Goal: Task Accomplishment & Management: Complete application form

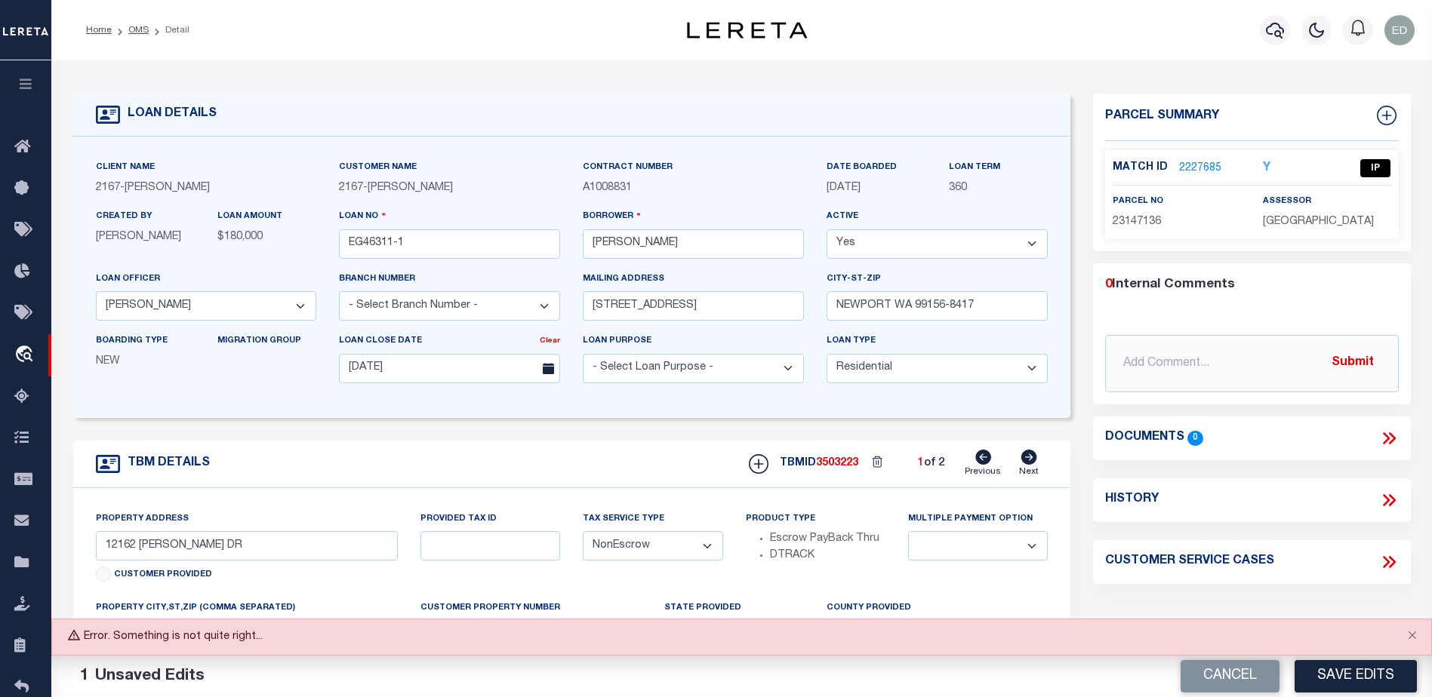
select select "10902"
select select "10"
select select "NonEscrow"
click at [143, 30] on link "OMS" at bounding box center [138, 30] width 20 height 9
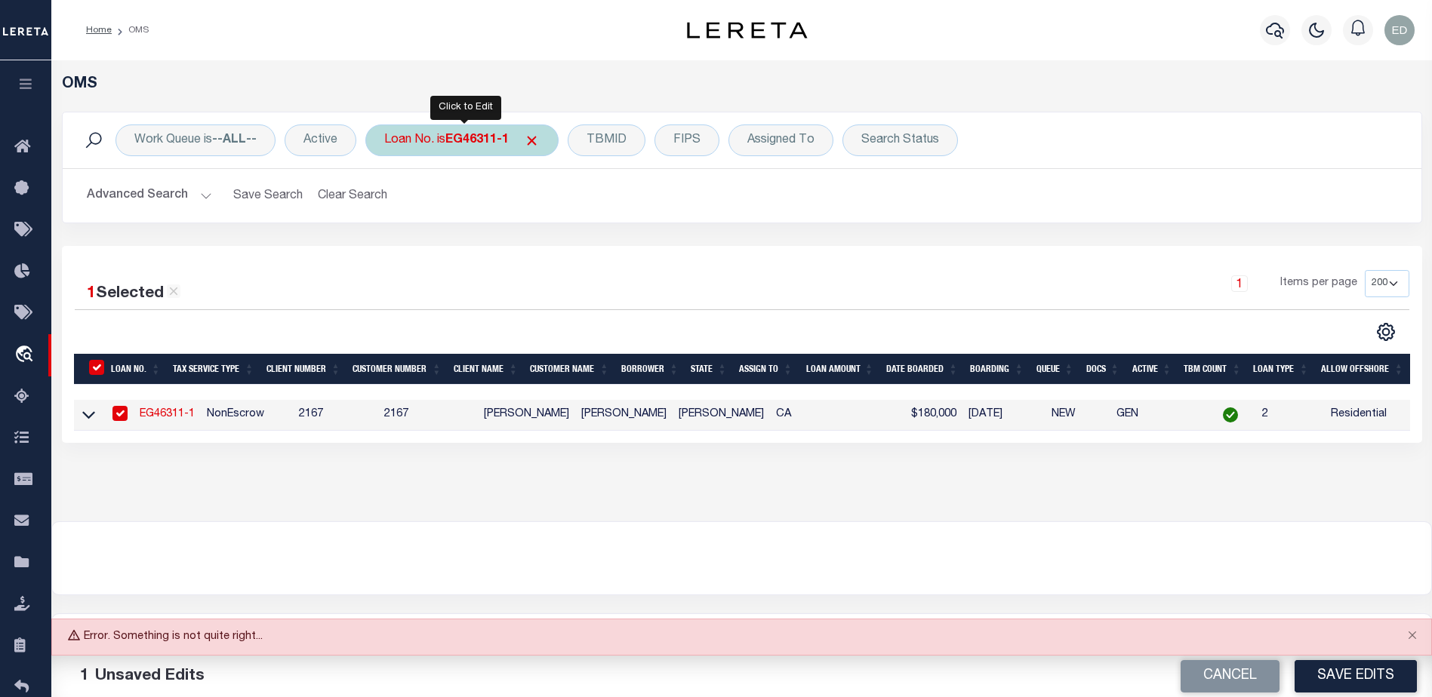
click at [479, 143] on b "EG46311-1" at bounding box center [476, 140] width 63 height 12
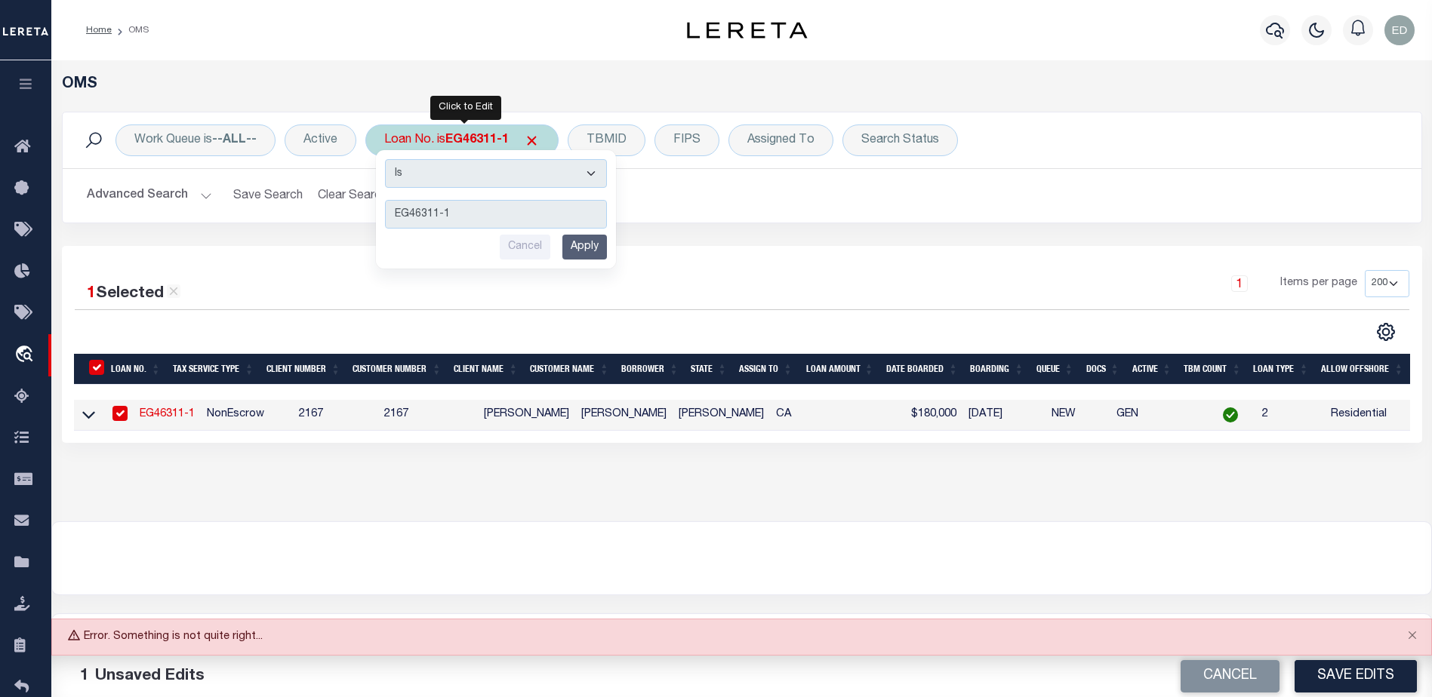
click at [472, 222] on input "EG46311-1" at bounding box center [496, 214] width 222 height 29
type input "EG46311-2"
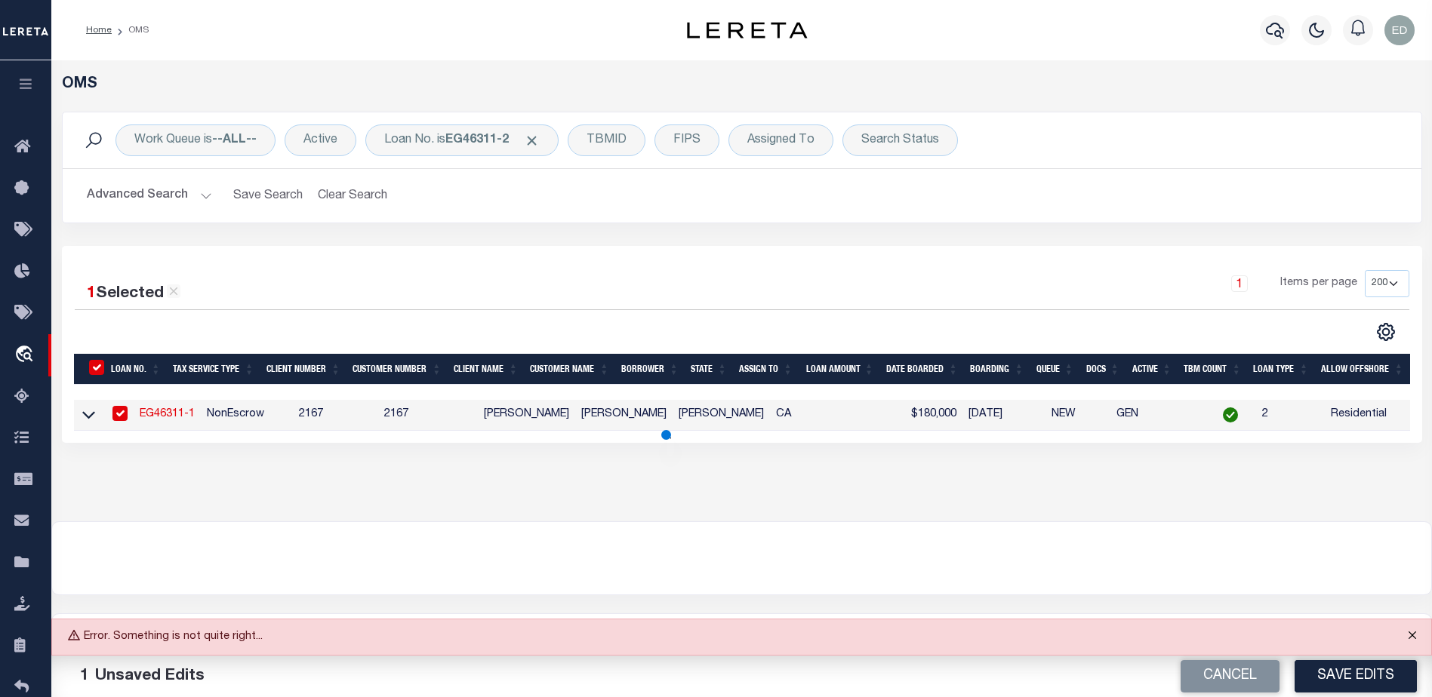
click at [1410, 633] on button "Close" at bounding box center [1412, 636] width 38 height 33
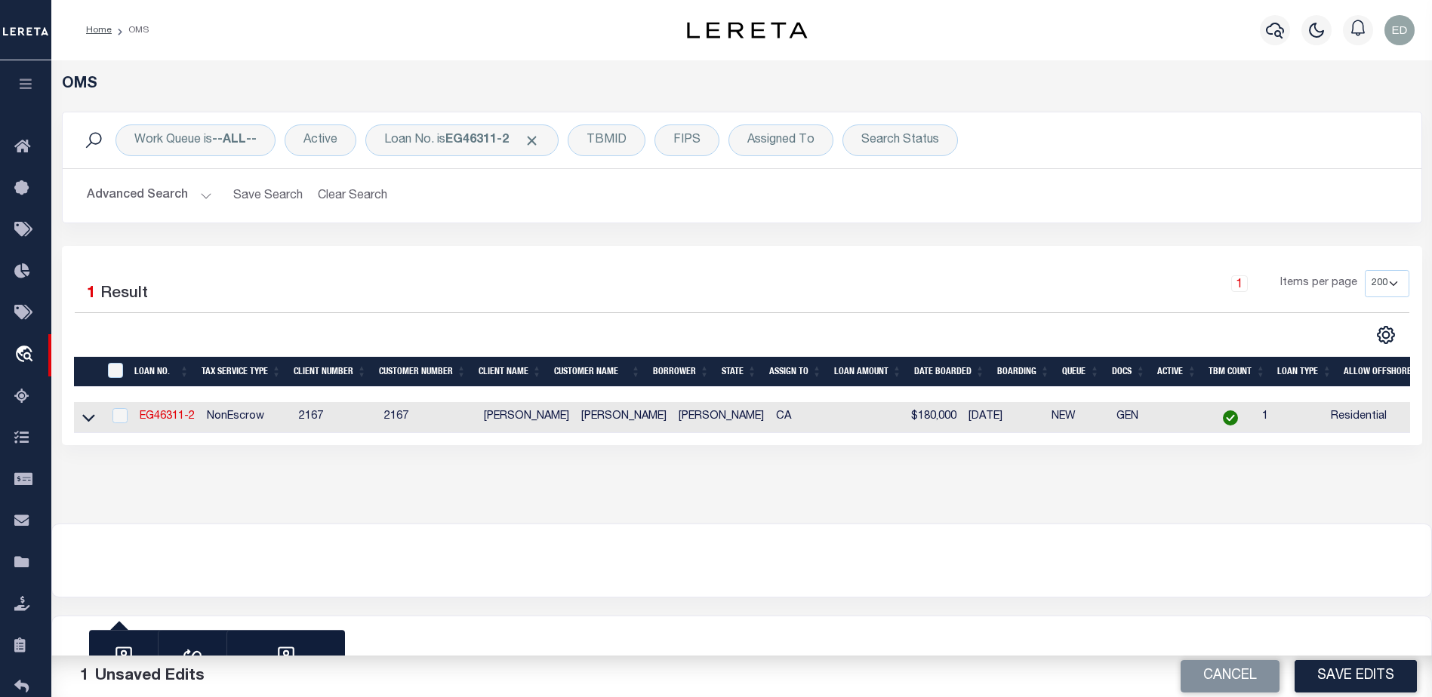
click at [75, 421] on td at bounding box center [88, 417] width 29 height 31
checkbox input "true"
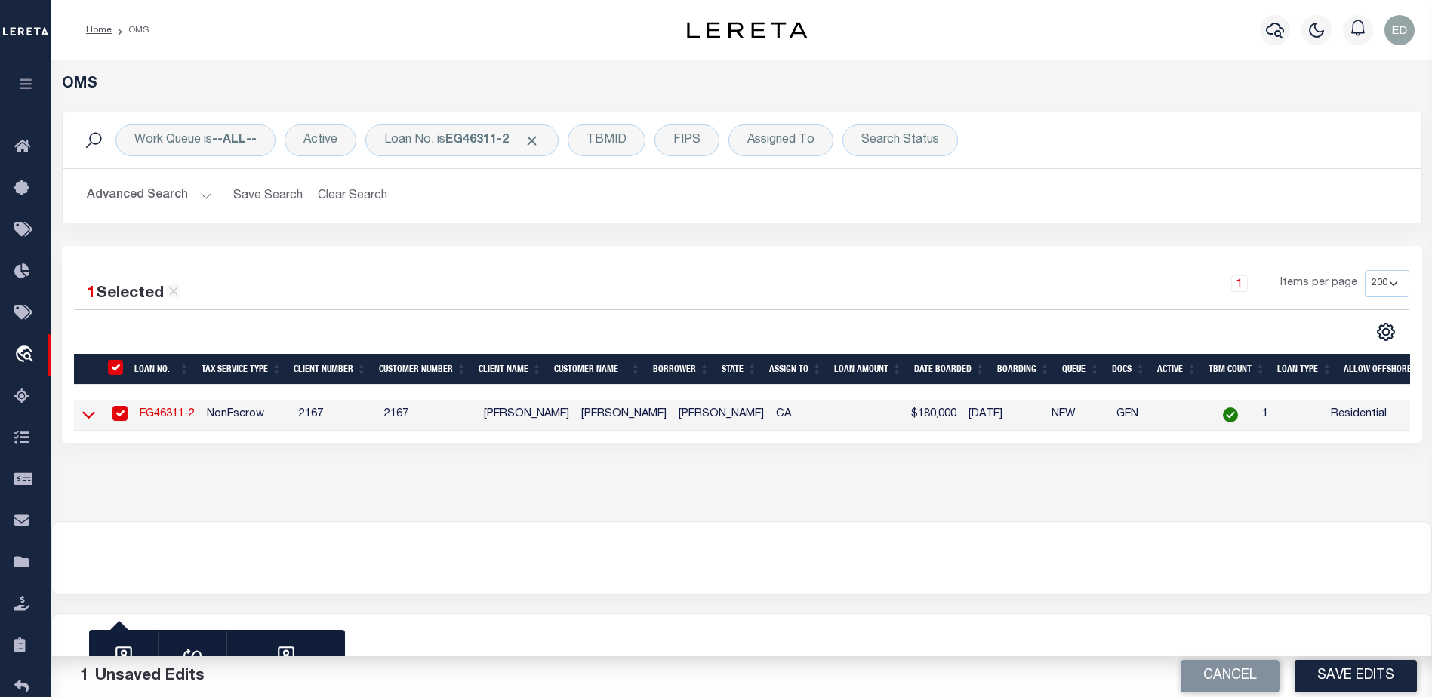
click at [89, 420] on icon at bounding box center [88, 416] width 13 height 8
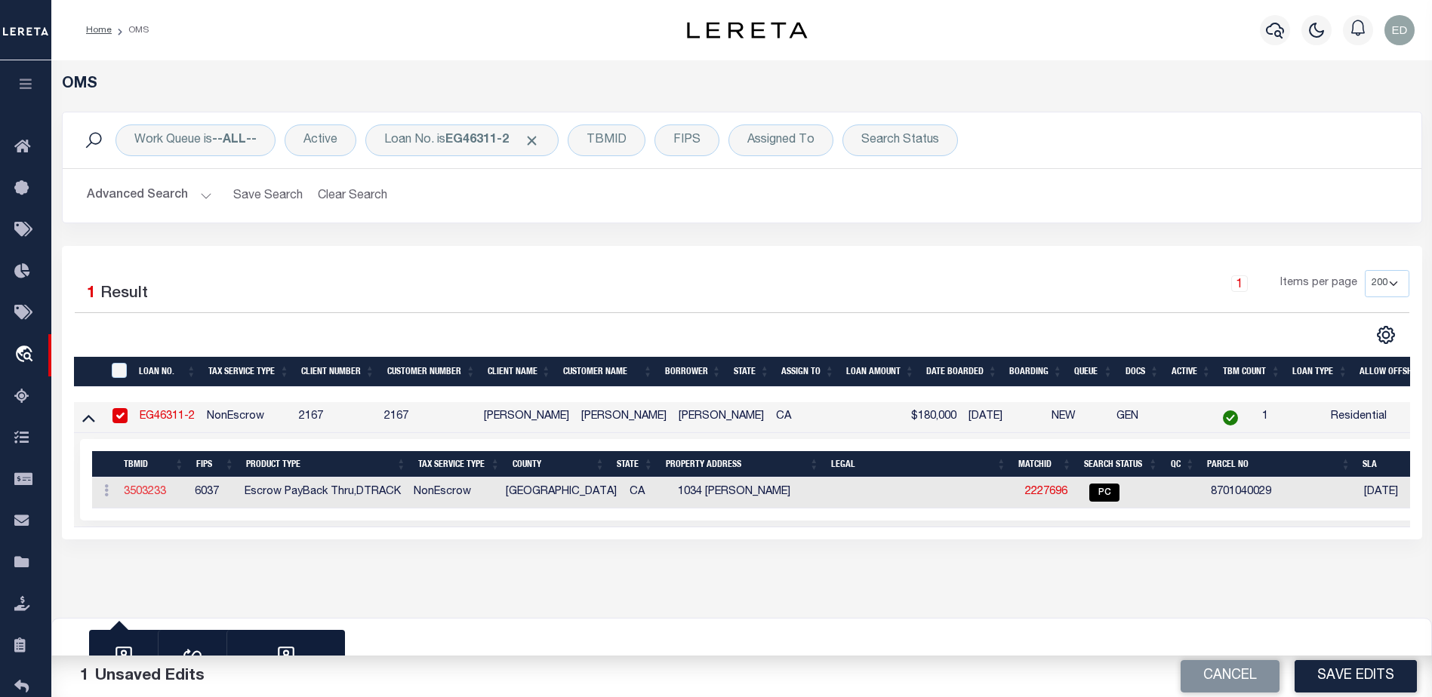
click at [134, 494] on link "3503233" at bounding box center [145, 492] width 42 height 11
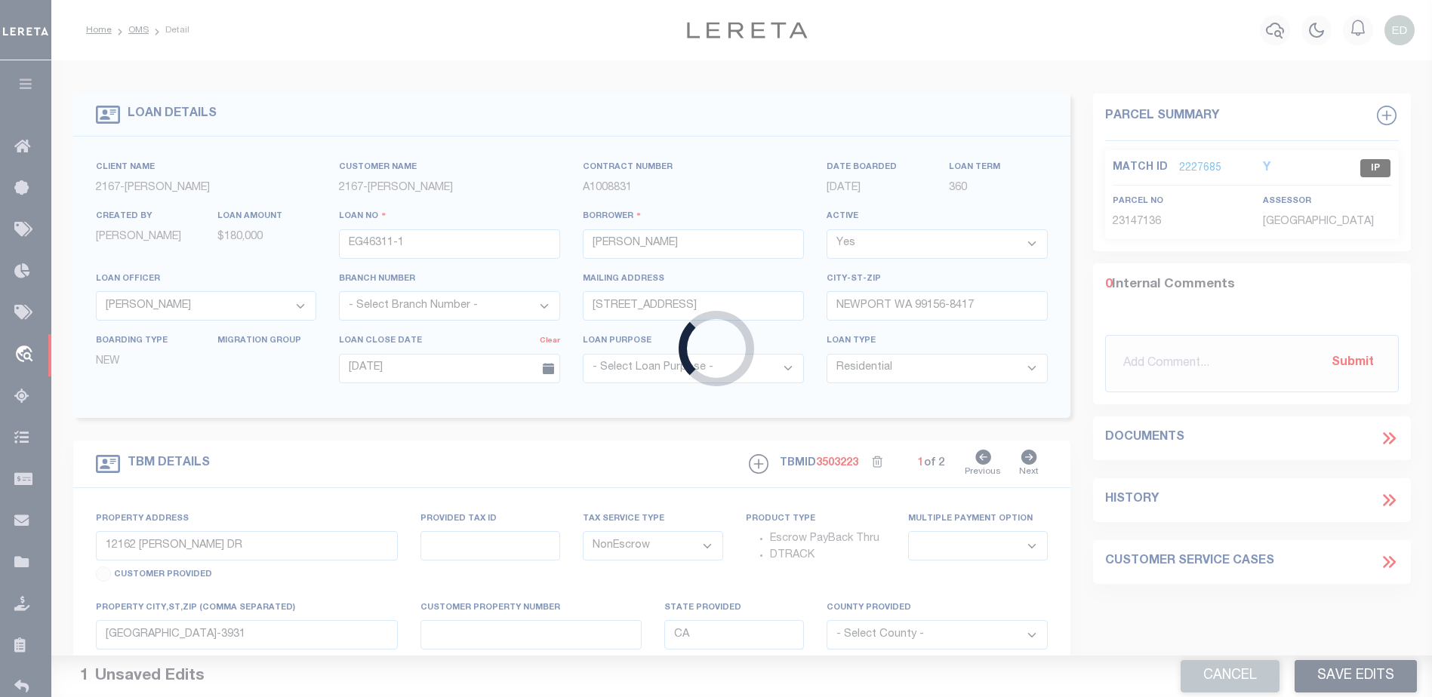
type input "EG46311-2"
select select
type input "1034 [PERSON_NAME]"
type input "DIAMOND BAR CA 91765-4372"
type input "[DATE]"
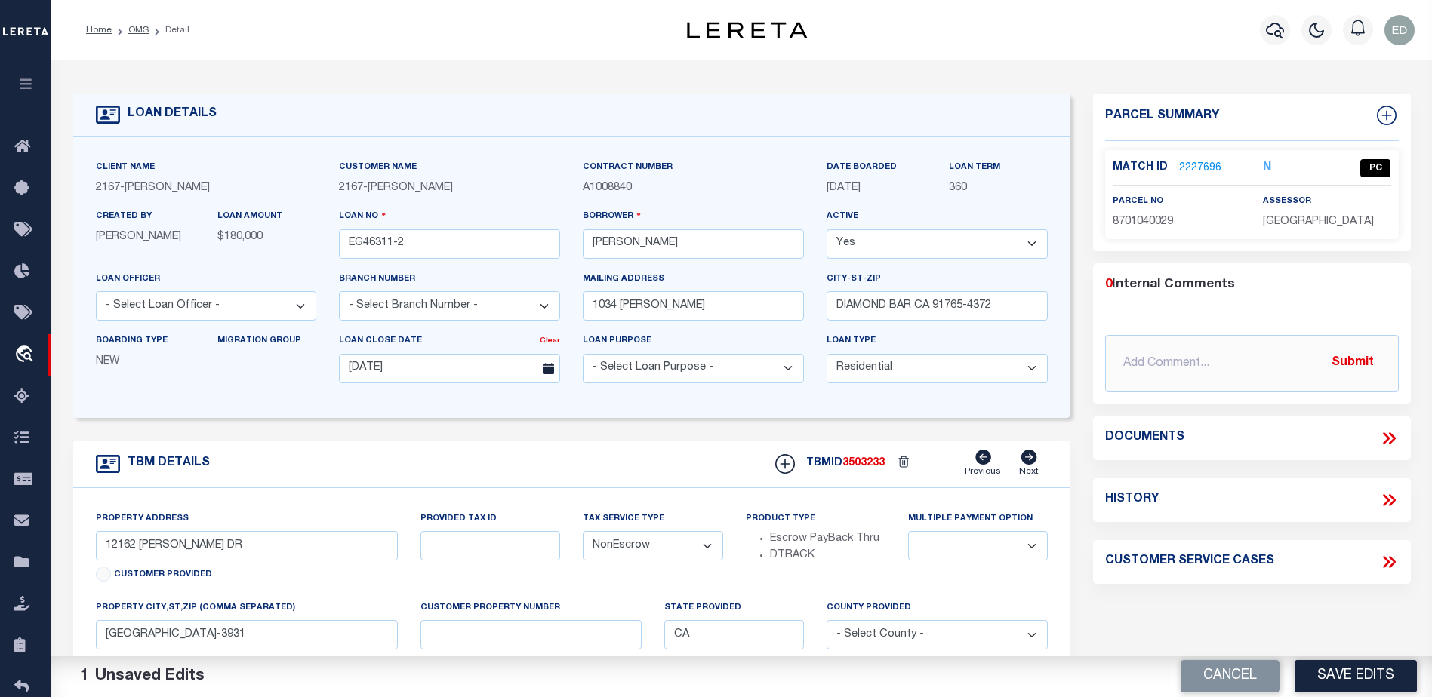
type input "1034 [PERSON_NAME]"
select select
type input "DIAMOND BAR CA 91765-4372"
click at [130, 26] on link "OMS" at bounding box center [138, 30] width 20 height 9
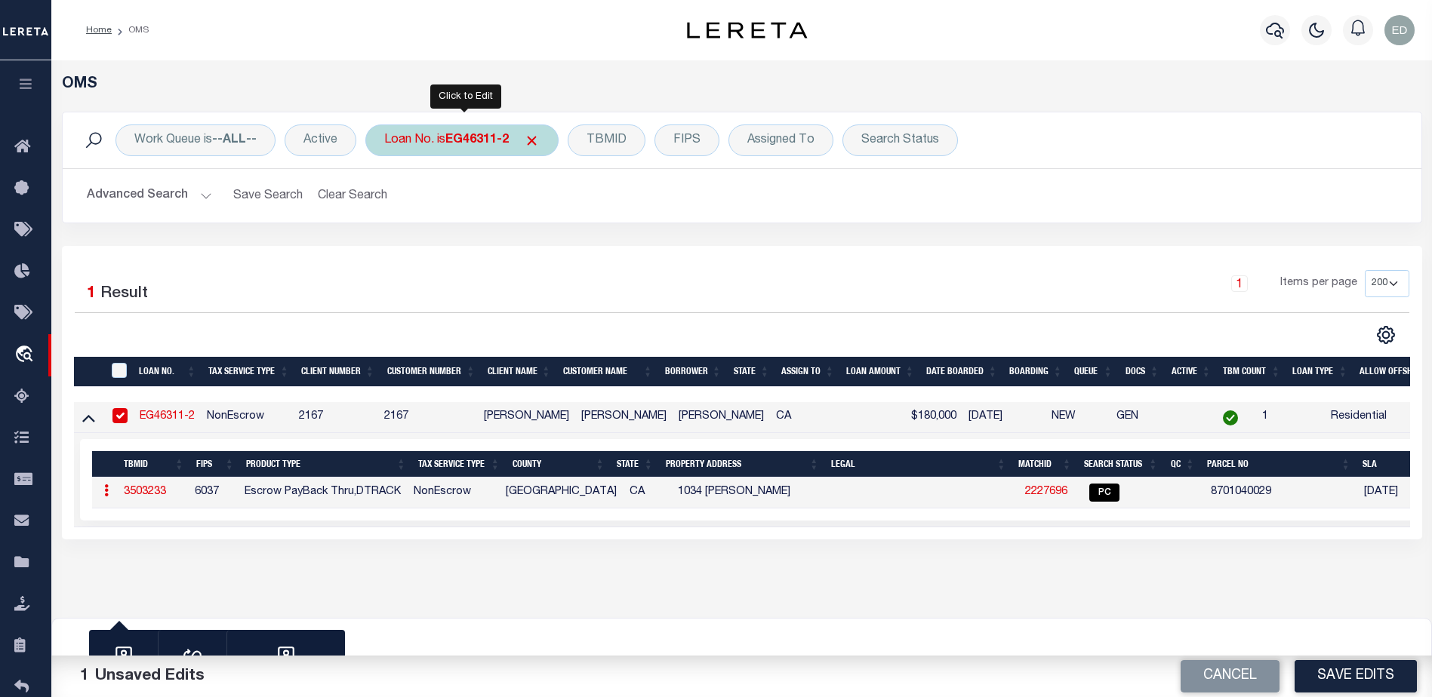
click at [497, 143] on b "EG46311-2" at bounding box center [476, 140] width 63 height 12
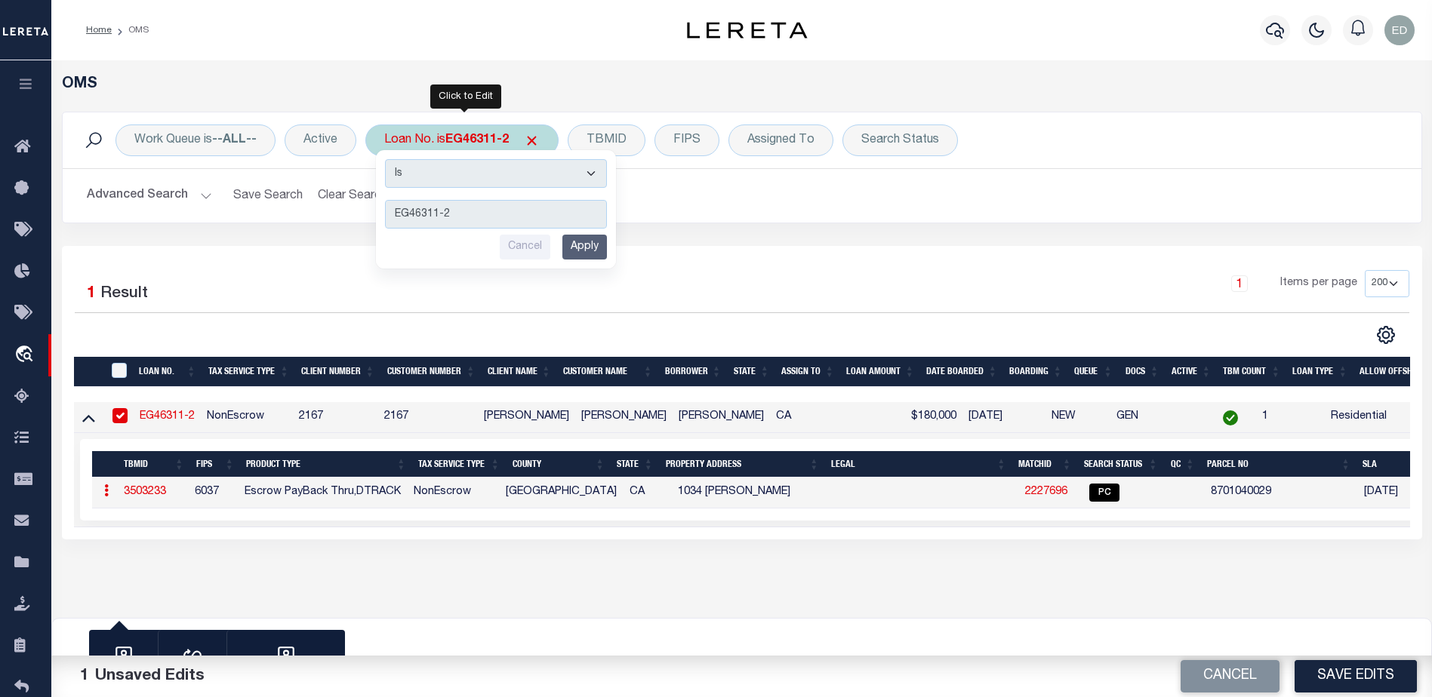
click at [464, 214] on input "EG46311-2" at bounding box center [496, 214] width 222 height 29
type input "EG46311-1"
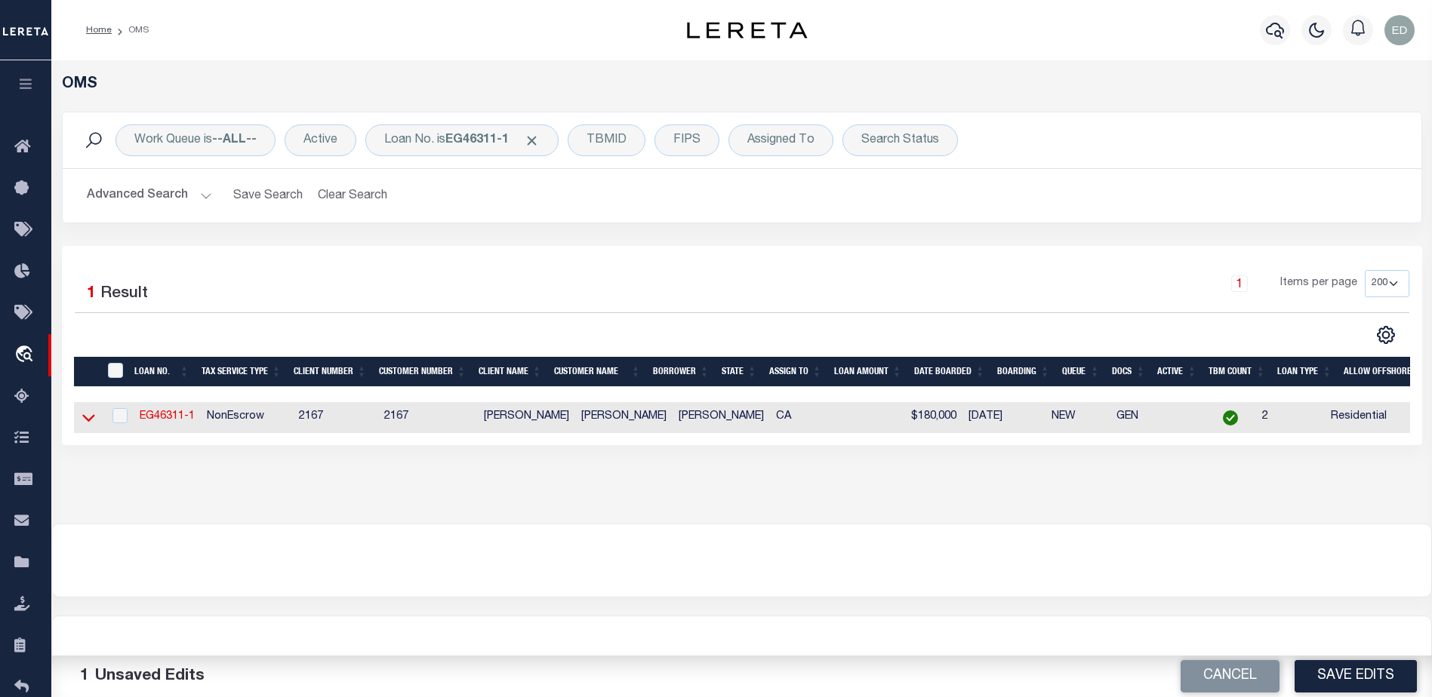
click at [88, 421] on icon at bounding box center [88, 418] width 13 height 16
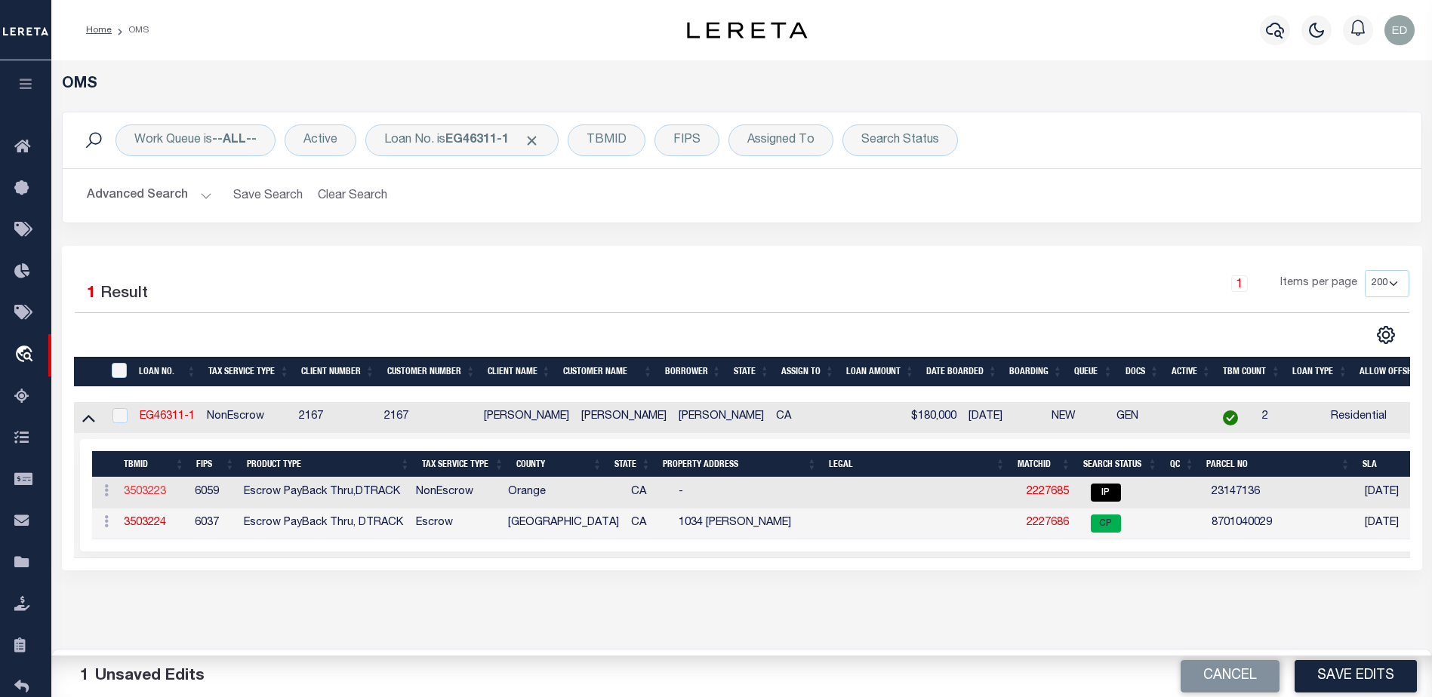
click at [150, 495] on link "3503223" at bounding box center [145, 492] width 42 height 11
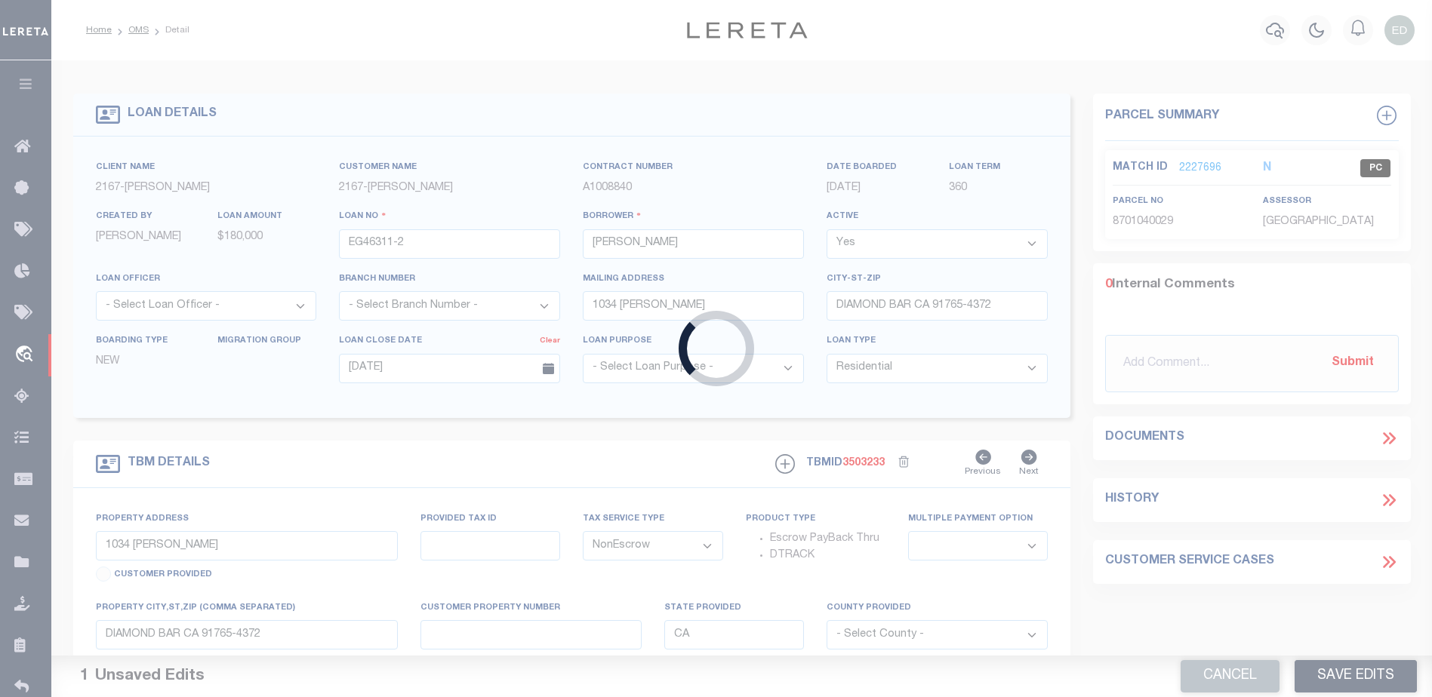
type input "EG46311-1"
select select "10902"
type input "[STREET_ADDRESS]"
type input "NEWPORT WA 99156-8417"
type input "[DATE]"
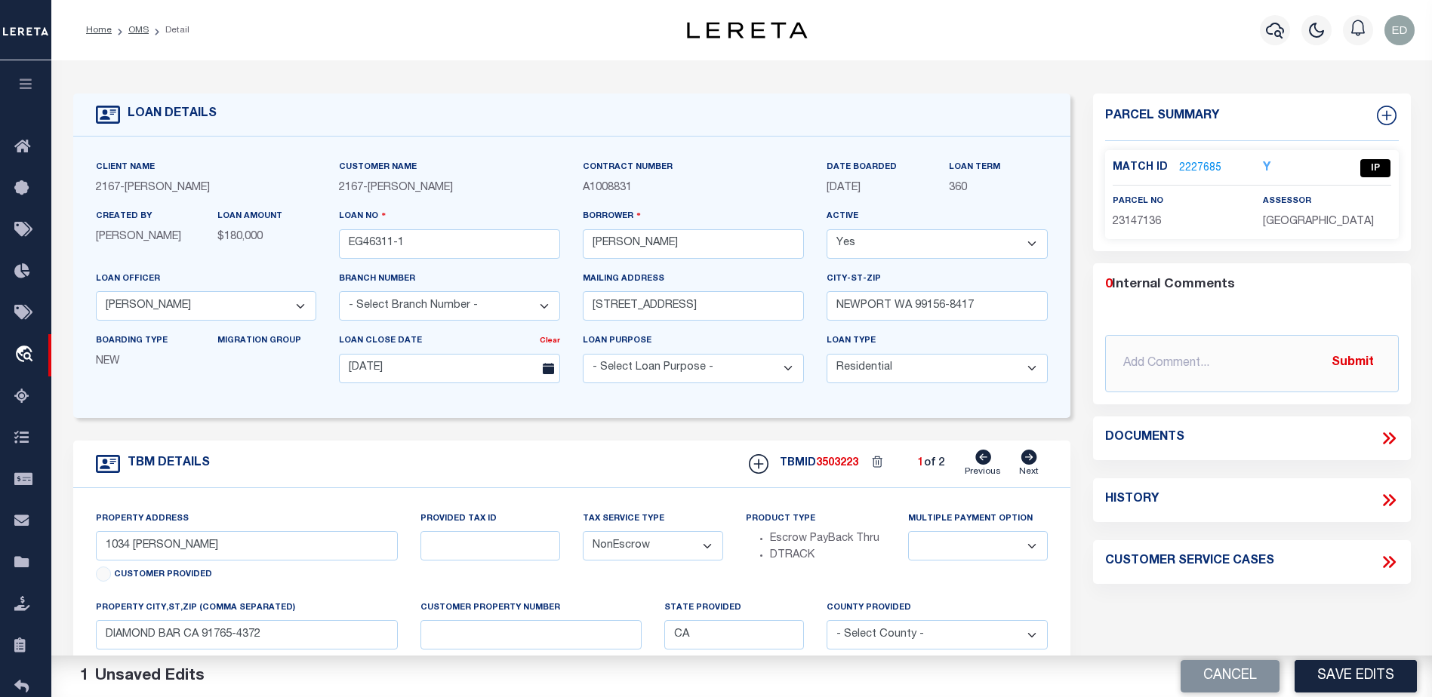
type input "12162 [PERSON_NAME] DR"
select select
type input "[GEOGRAPHIC_DATA]-3931"
select select "10902"
